Goal: Navigation & Orientation: Find specific page/section

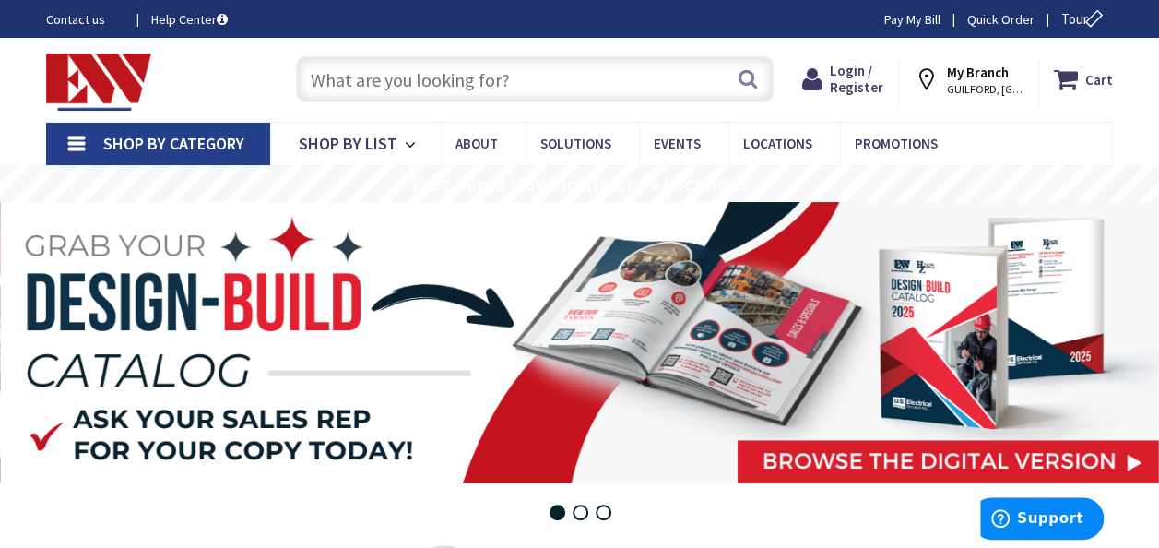
click at [1009, 70] on strong "My Branch" at bounding box center [978, 73] width 62 height 18
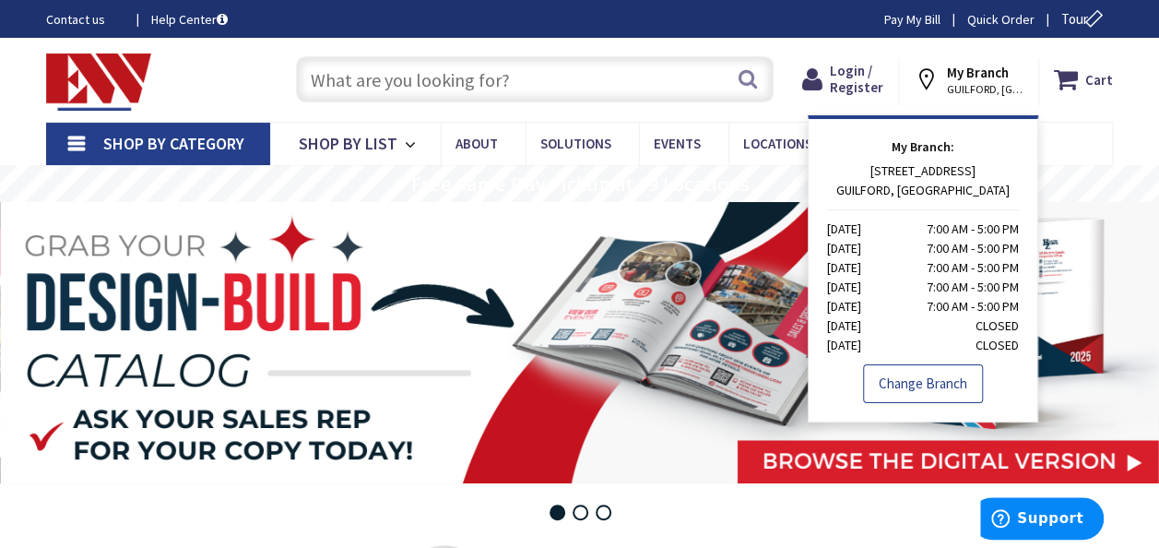
click at [952, 384] on link "Change Branch" at bounding box center [923, 383] width 120 height 39
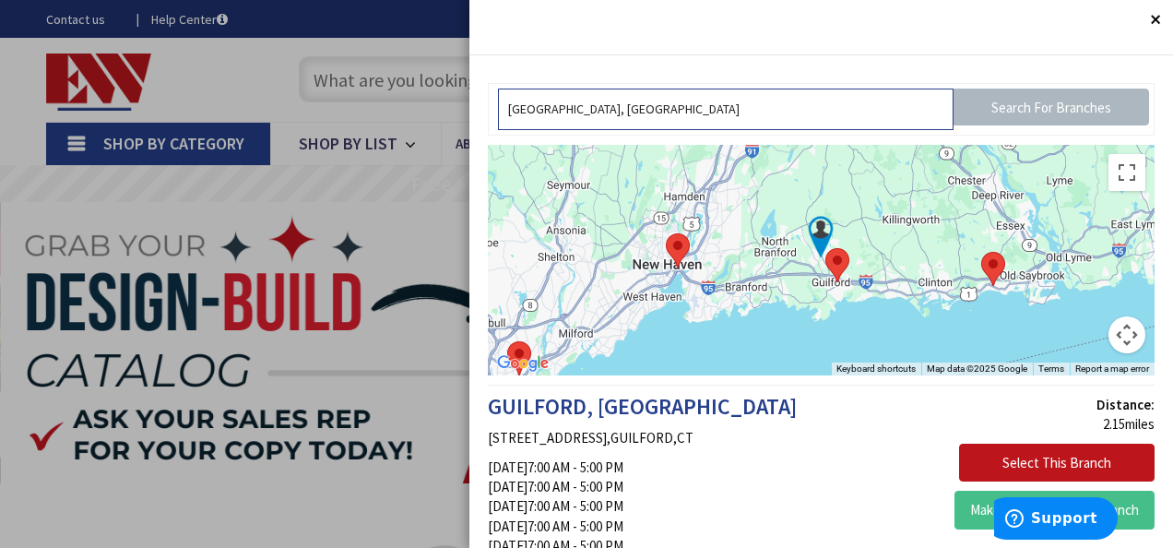
drag, startPoint x: 742, startPoint y: 111, endPoint x: 268, endPoint y: 116, distance: 473.2
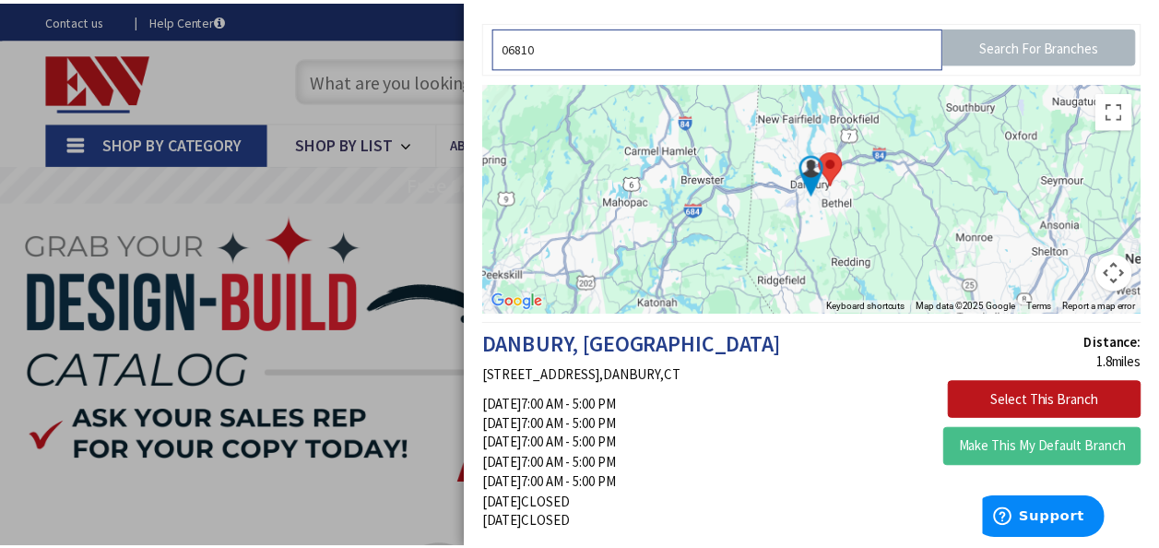
scroll to position [92, 0]
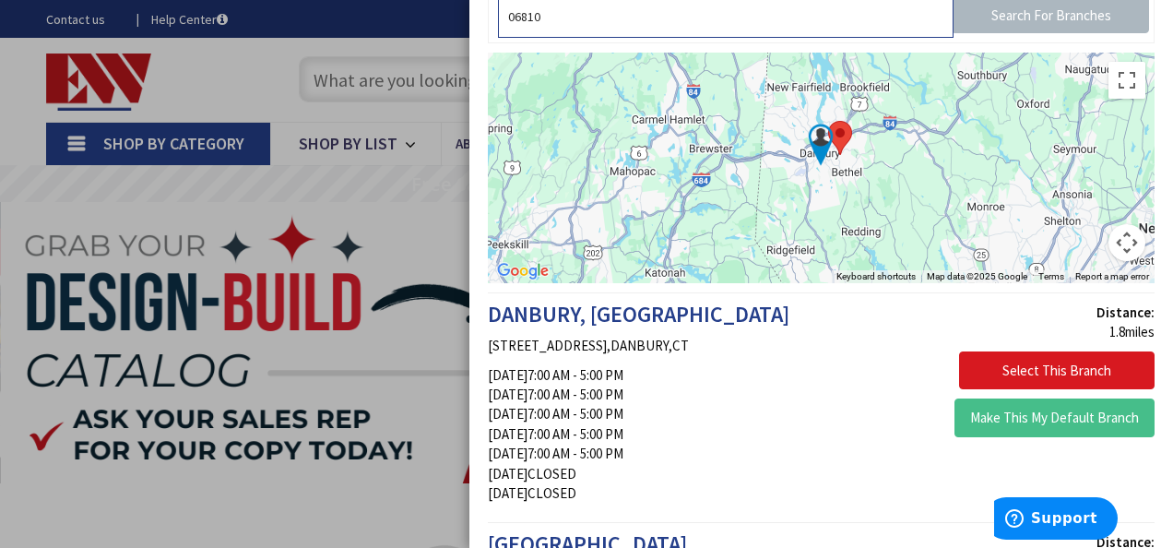
type input "06810"
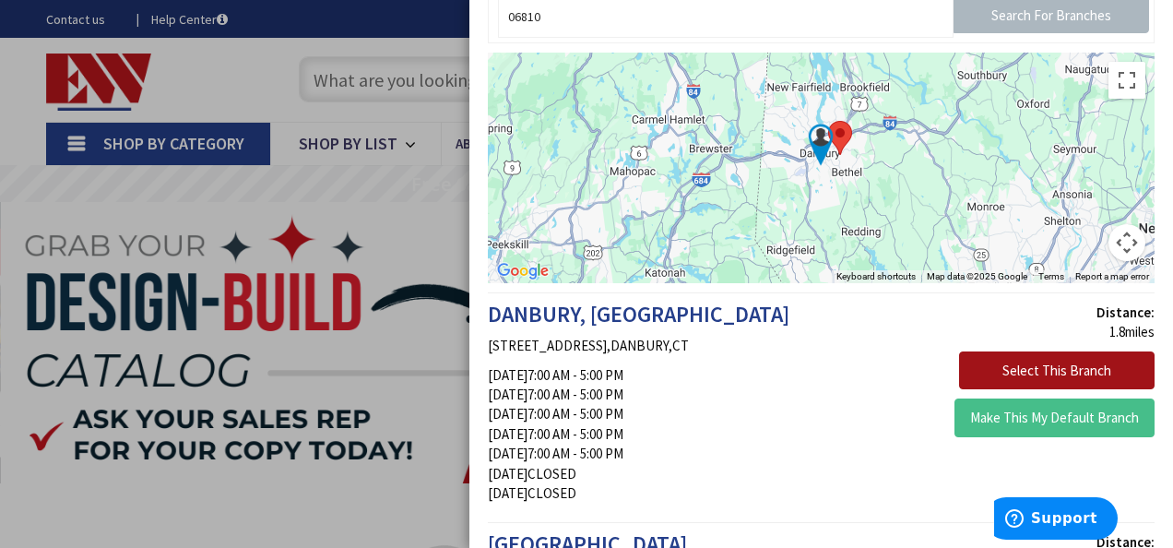
click at [1033, 363] on button "Select This Branch" at bounding box center [1057, 370] width 196 height 39
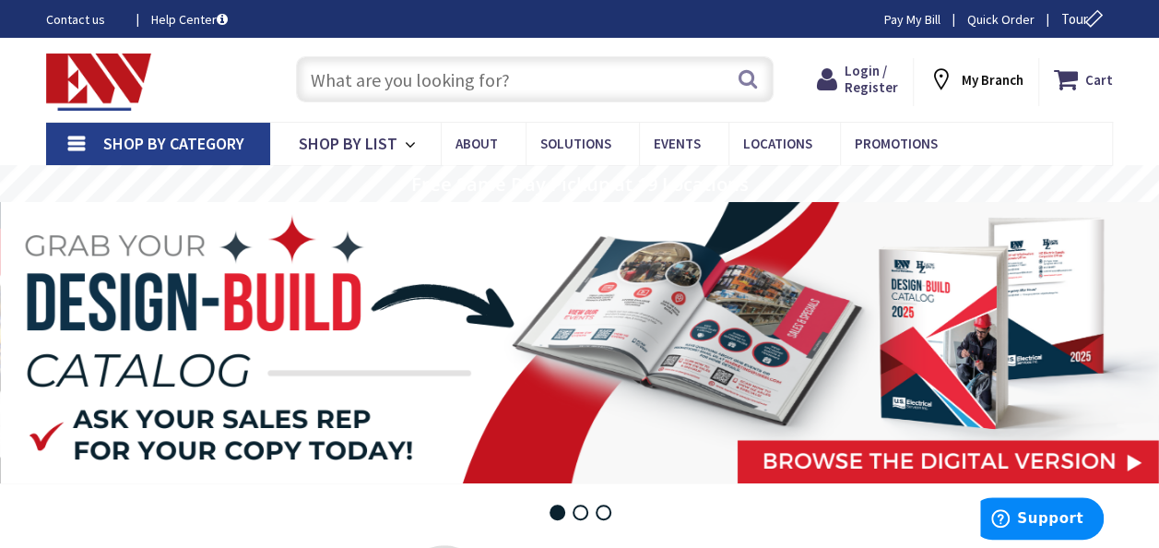
click at [1009, 81] on strong "My Branch" at bounding box center [993, 80] width 62 height 18
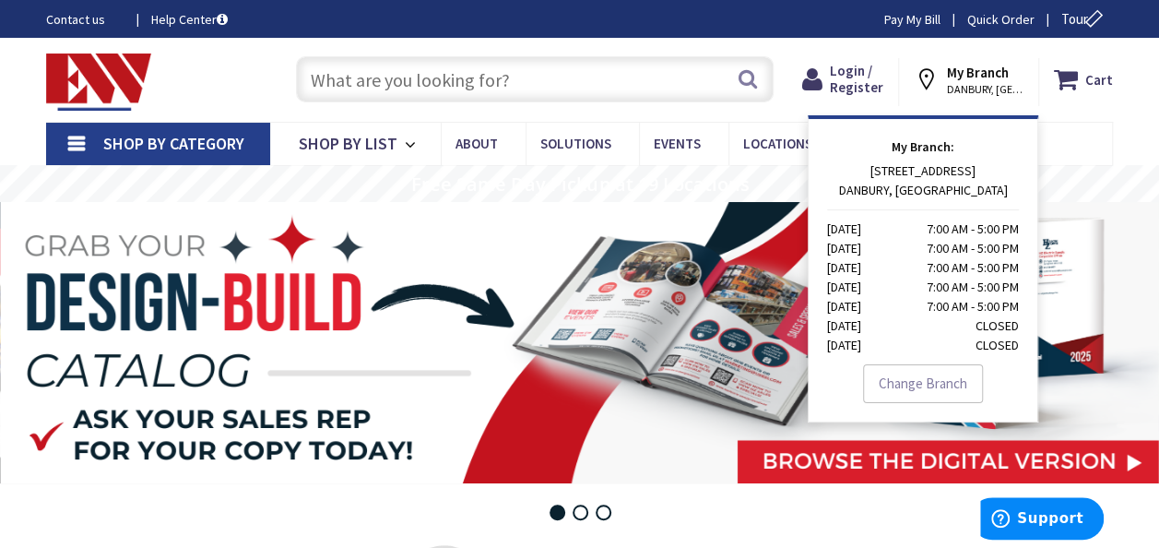
click at [1116, 141] on div "Shop By Category Conduit and Fittings Cable Tray & Accessories Cable Trays Cabl…" at bounding box center [579, 143] width 1159 height 43
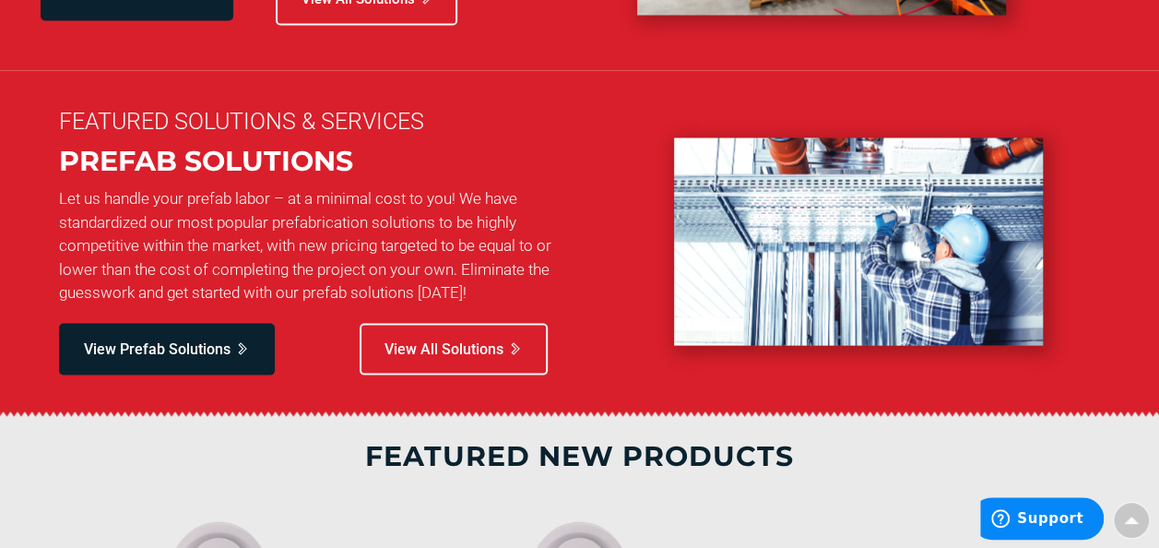
scroll to position [945, 0]
